Goal: Register for event/course

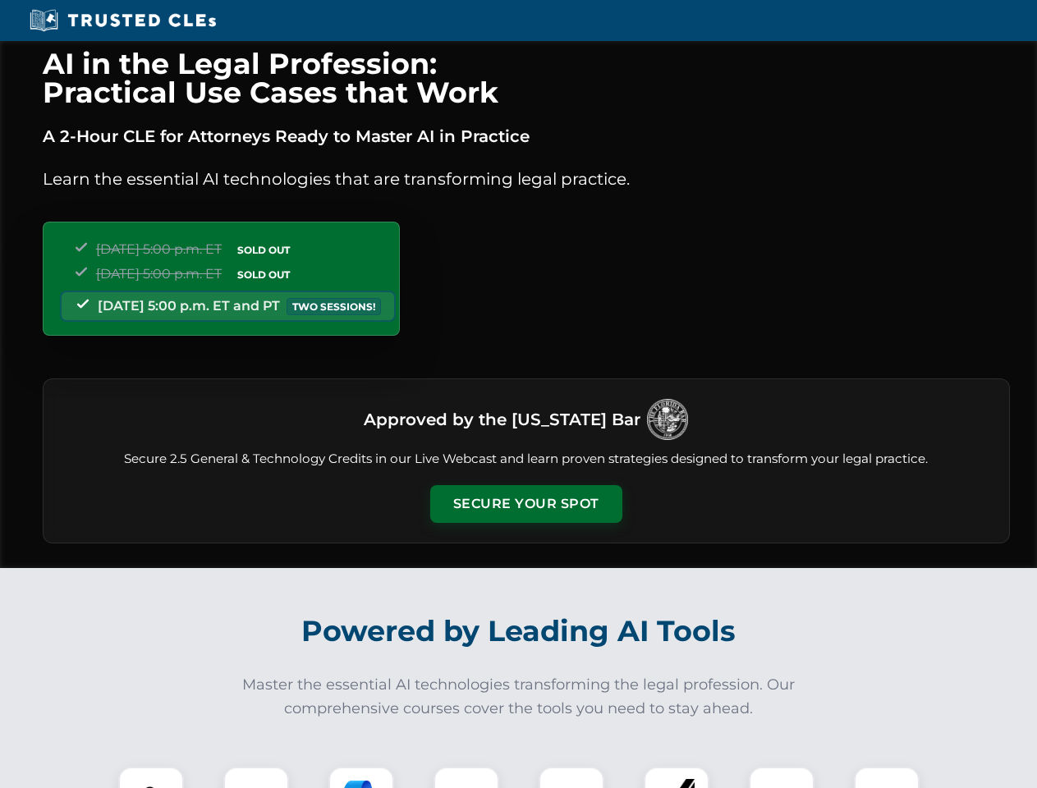
click at [525, 504] on button "Secure Your Spot" at bounding box center [526, 504] width 192 height 38
click at [151, 778] on img at bounding box center [151, 800] width 48 height 48
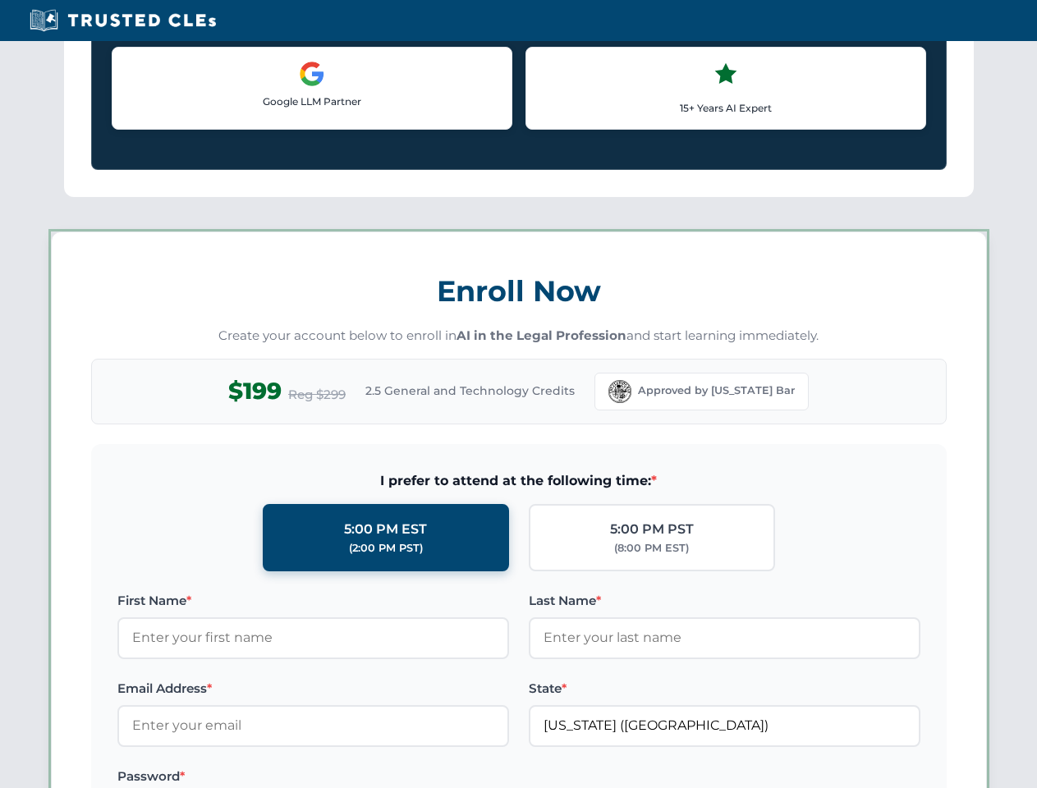
click at [361, 778] on label "Password *" at bounding box center [313, 777] width 392 height 20
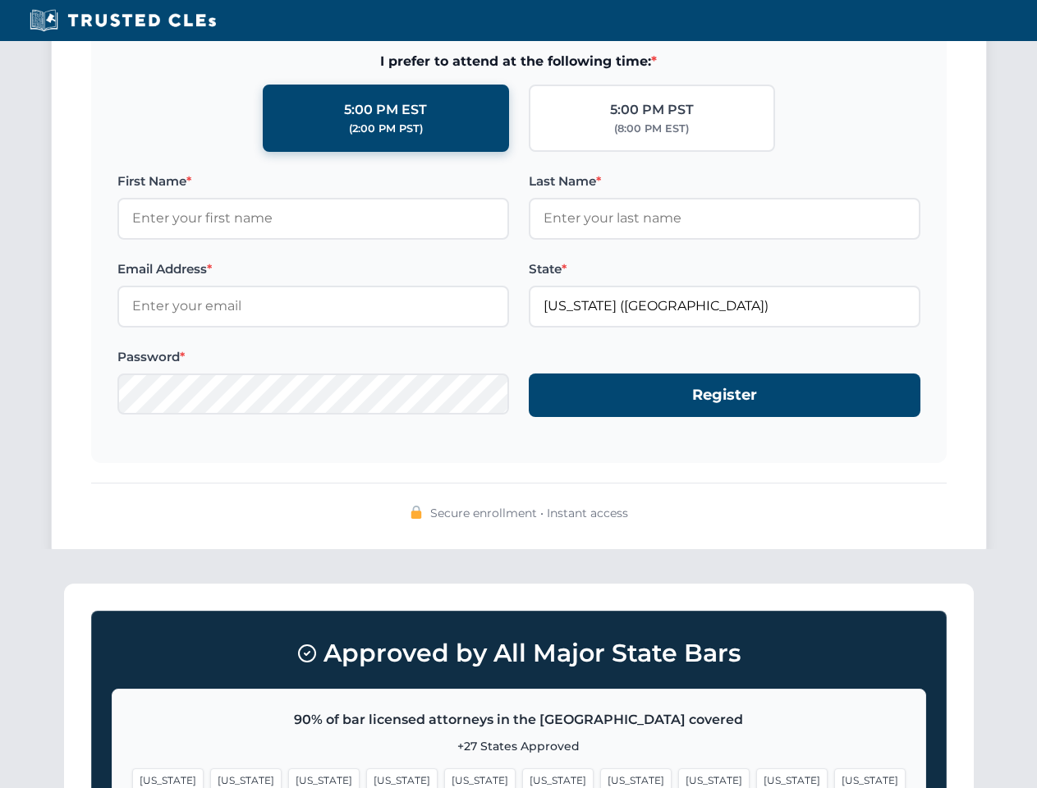
click at [756, 778] on span "[US_STATE]" at bounding box center [791, 781] width 71 height 24
